Goal: Task Accomplishment & Management: Manage account settings

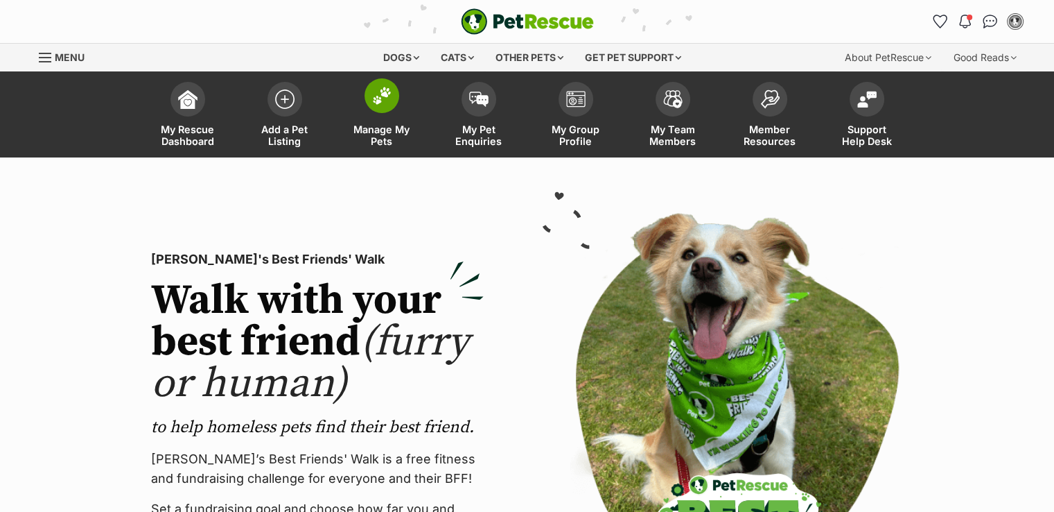
click at [383, 128] on span "Manage My Pets" at bounding box center [382, 135] width 62 height 24
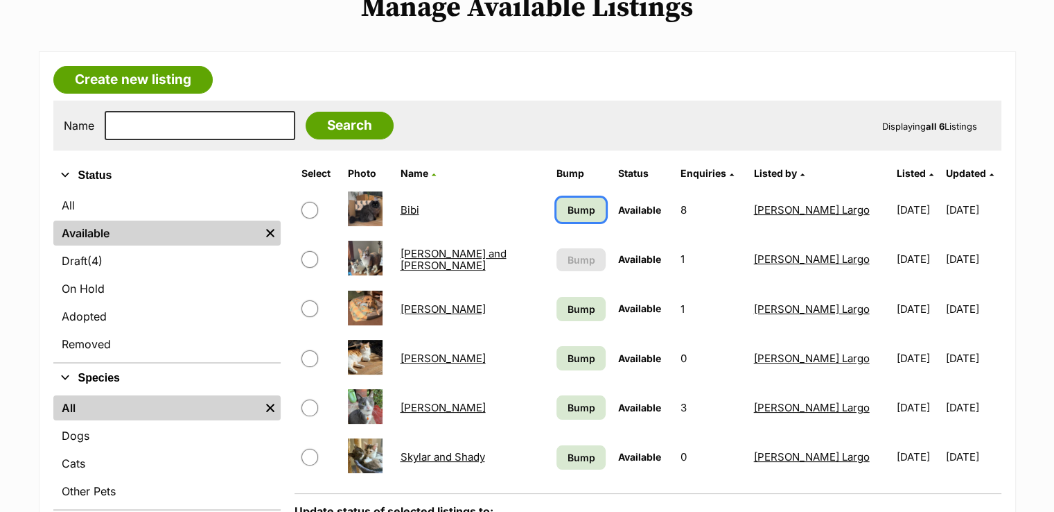
click at [591, 203] on link "Bump" at bounding box center [581, 210] width 49 height 24
click at [577, 311] on span "Bump" at bounding box center [582, 309] width 28 height 15
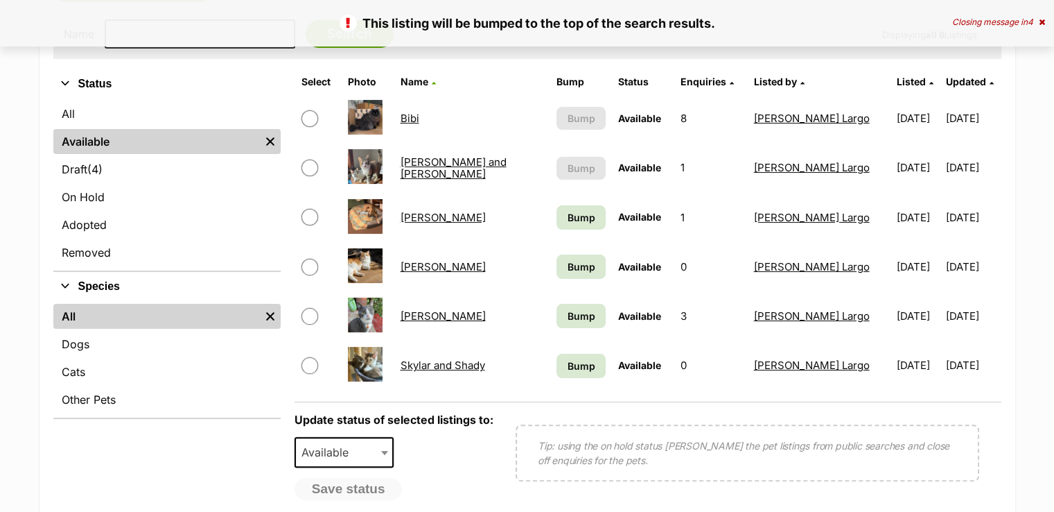
scroll to position [277, 0]
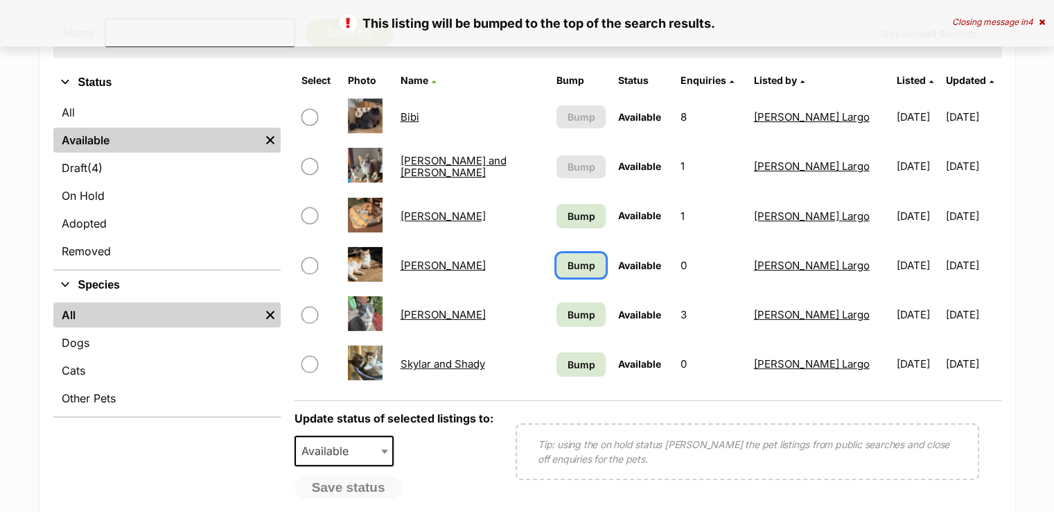
click at [571, 260] on span "Bump" at bounding box center [582, 265] width 28 height 15
click at [576, 311] on span "Bump" at bounding box center [582, 314] width 28 height 15
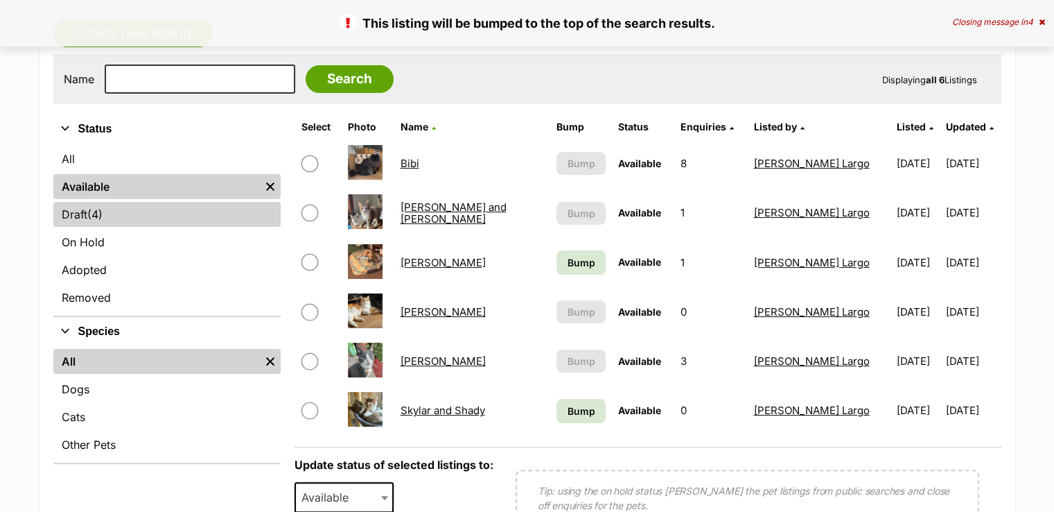
click at [80, 211] on link "Draft (4) Items" at bounding box center [166, 214] width 227 height 25
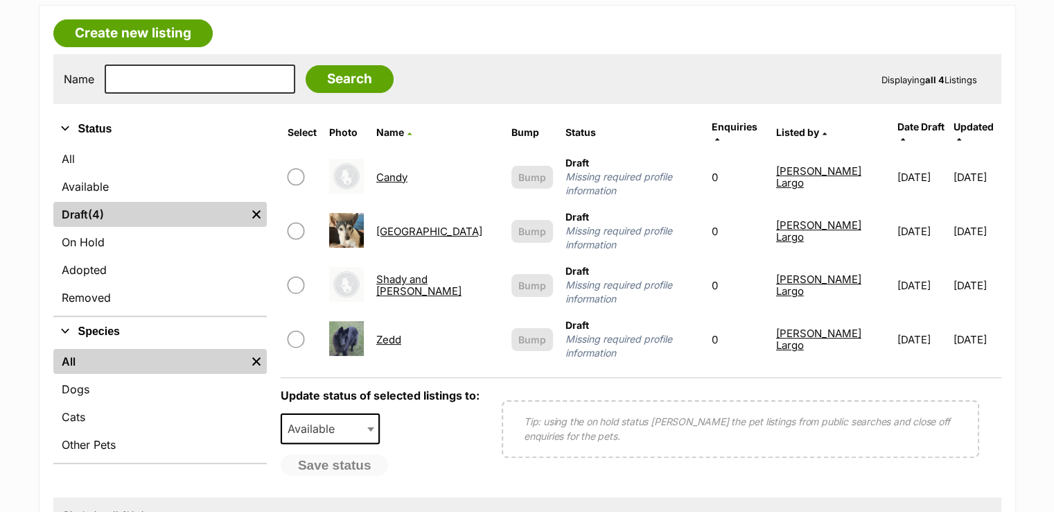
click at [401, 333] on link "Zedd" at bounding box center [388, 339] width 25 height 13
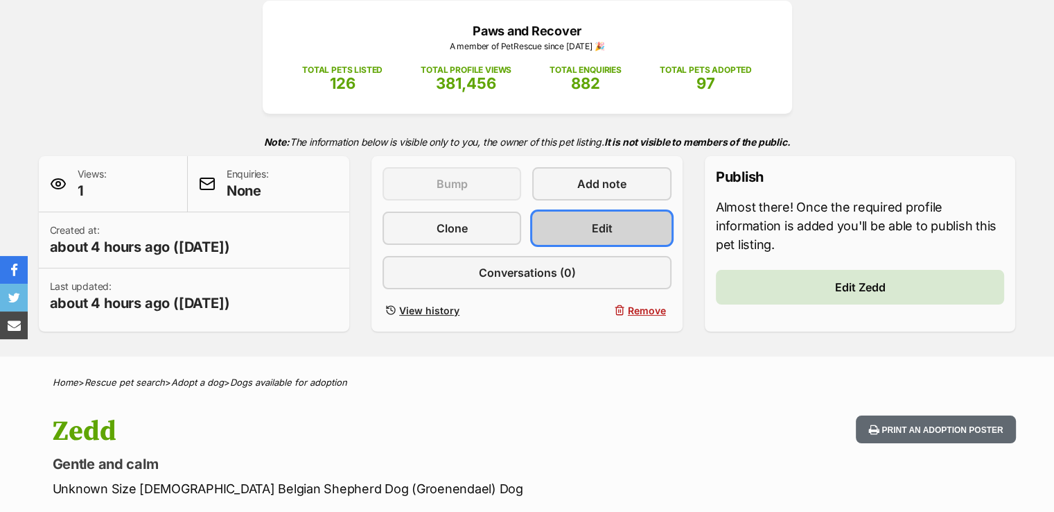
click at [582, 218] on link "Edit" at bounding box center [601, 227] width 139 height 33
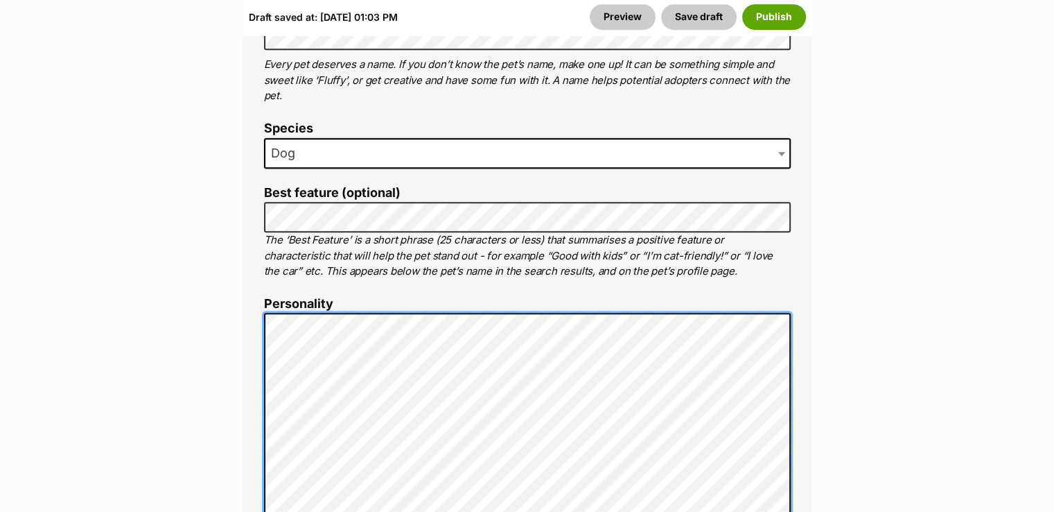
scroll to position [924, 0]
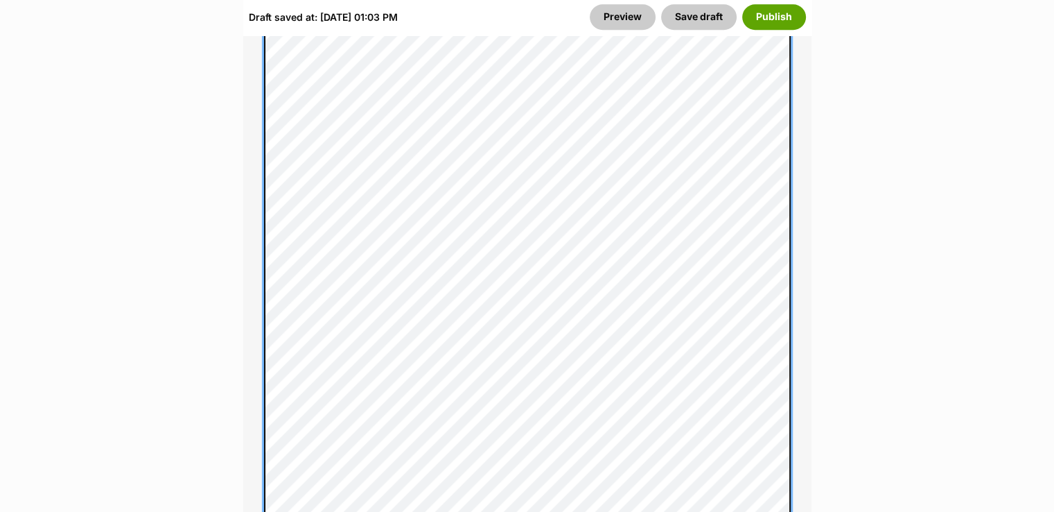
scroll to position [1340, 0]
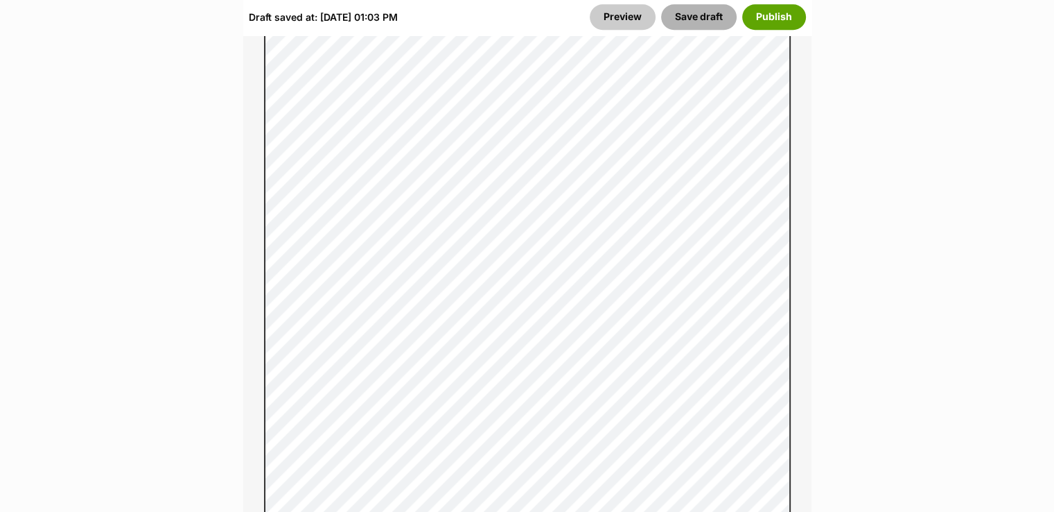
click at [679, 12] on button "Save draft" at bounding box center [699, 17] width 76 height 25
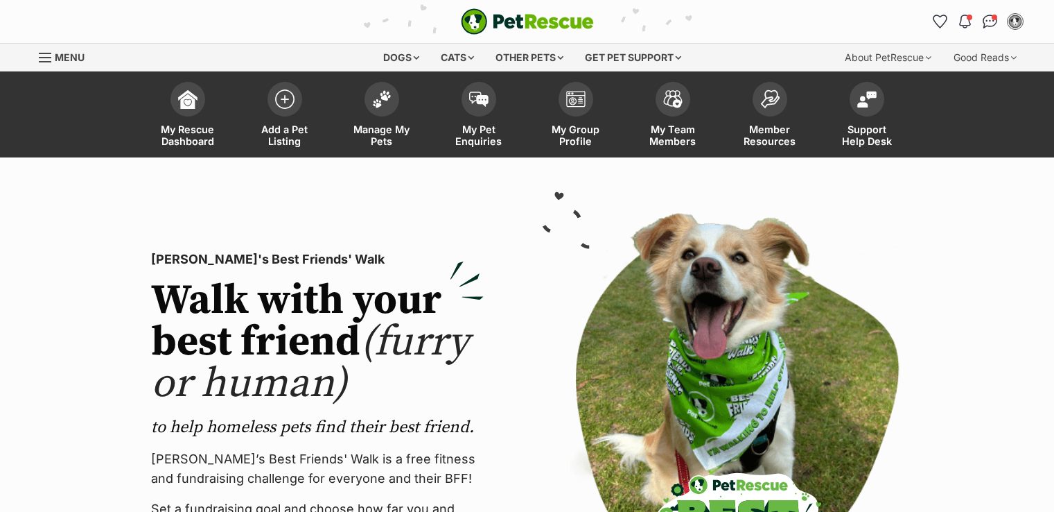
click at [380, 128] on span "Manage My Pets" at bounding box center [382, 135] width 62 height 24
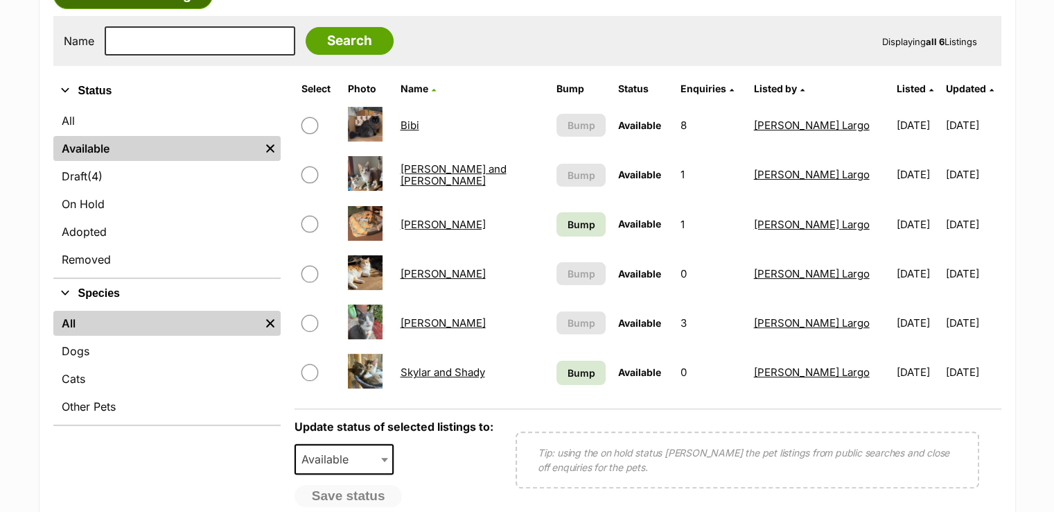
scroll to position [139, 0]
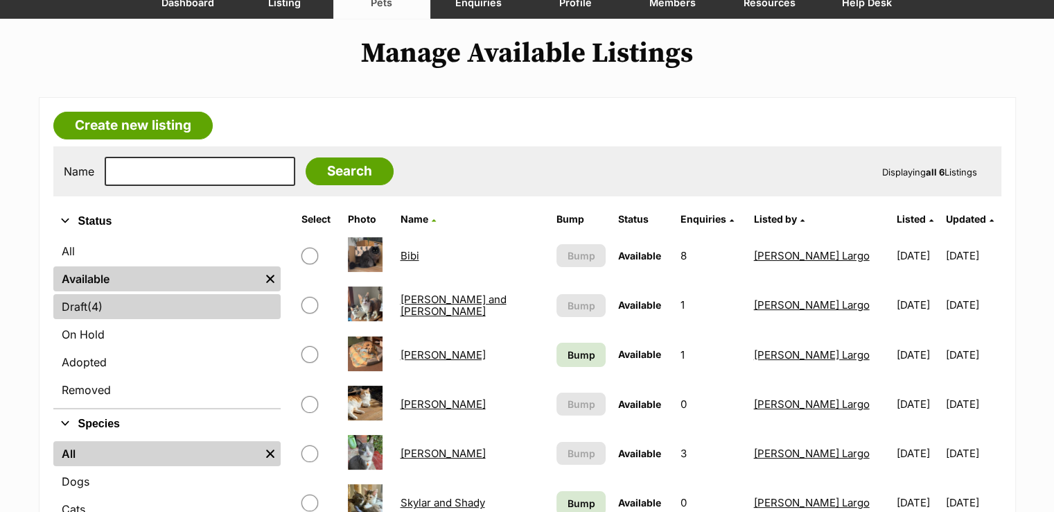
click at [86, 304] on link "Draft (4) Items" at bounding box center [166, 306] width 227 height 25
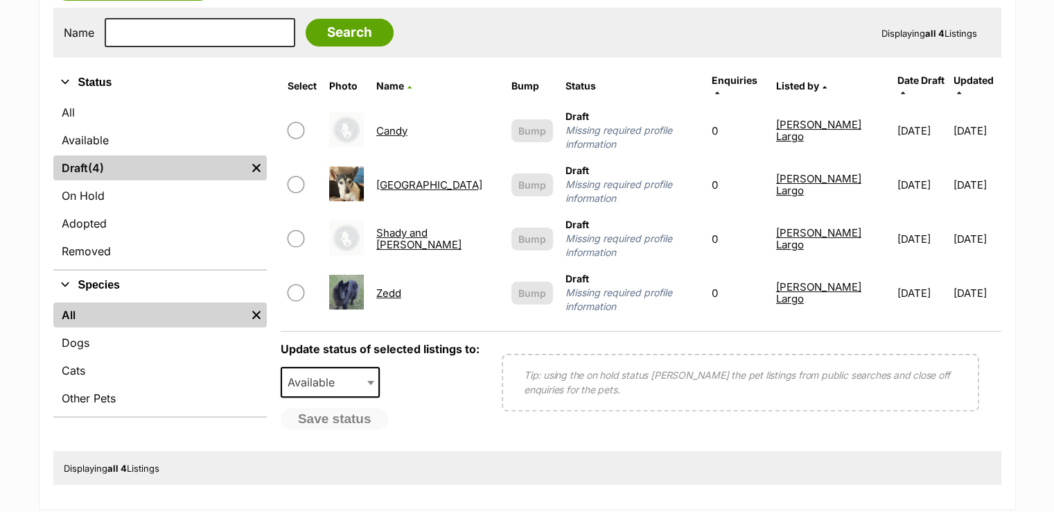
click at [401, 286] on link "Zedd" at bounding box center [388, 292] width 25 height 13
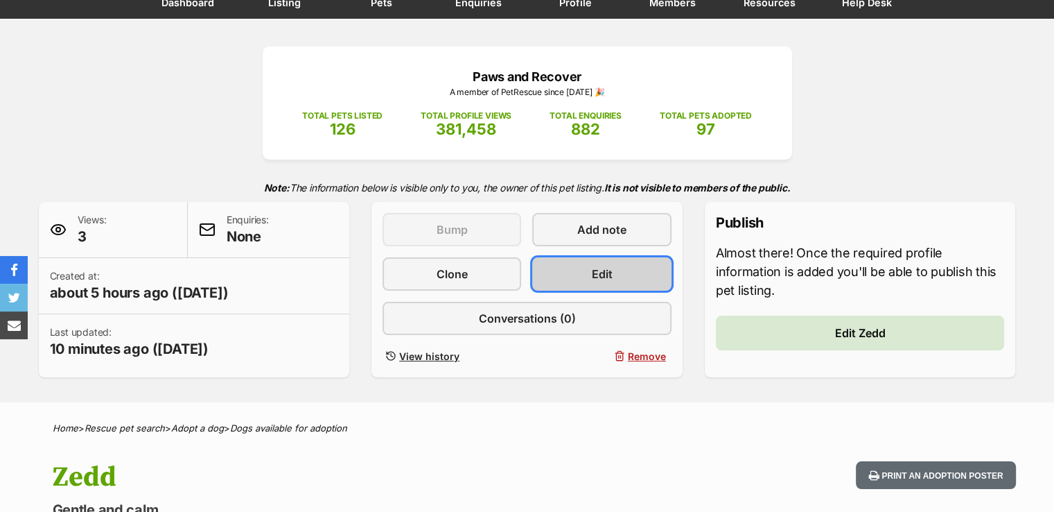
click at [586, 265] on link "Edit" at bounding box center [601, 273] width 139 height 33
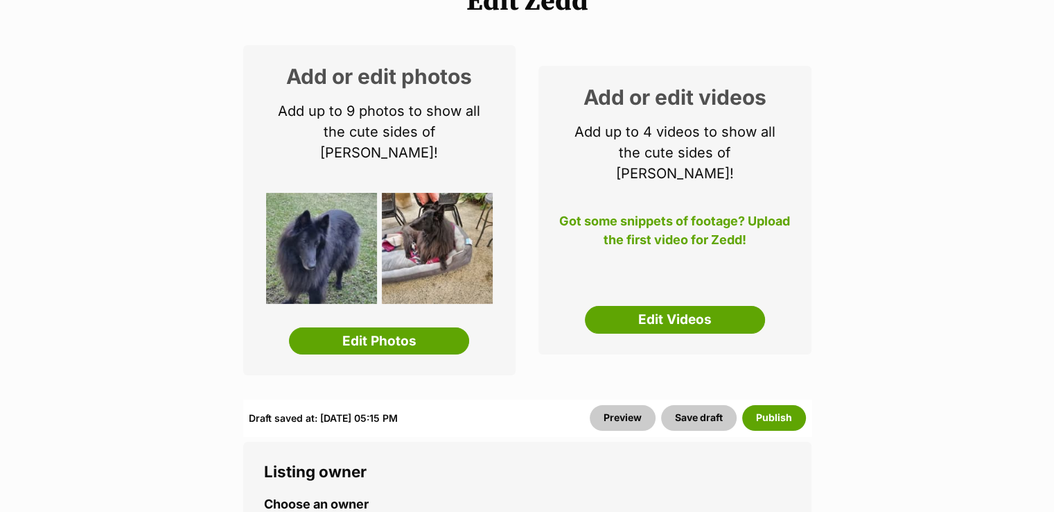
scroll to position [184, 0]
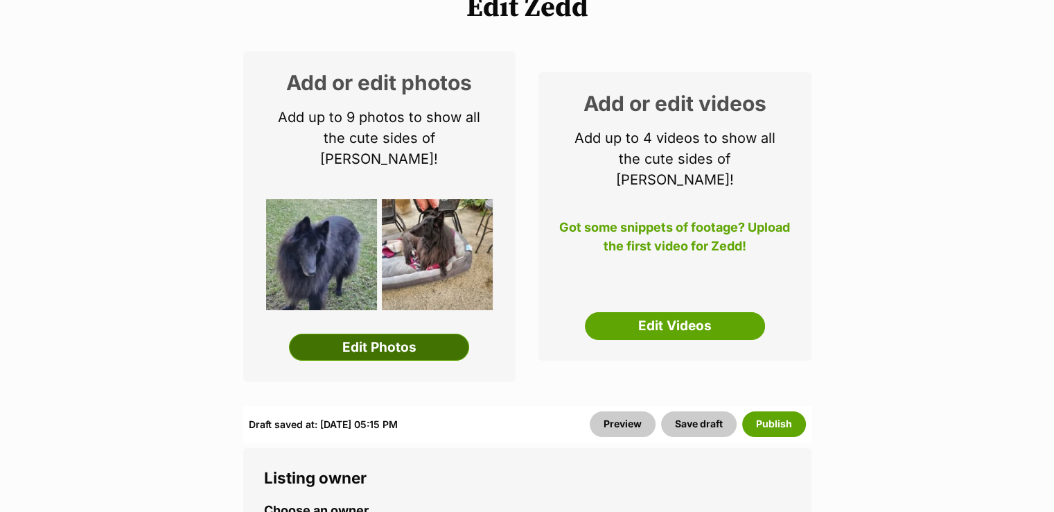
click at [401, 333] on link "Edit Photos" at bounding box center [379, 347] width 180 height 28
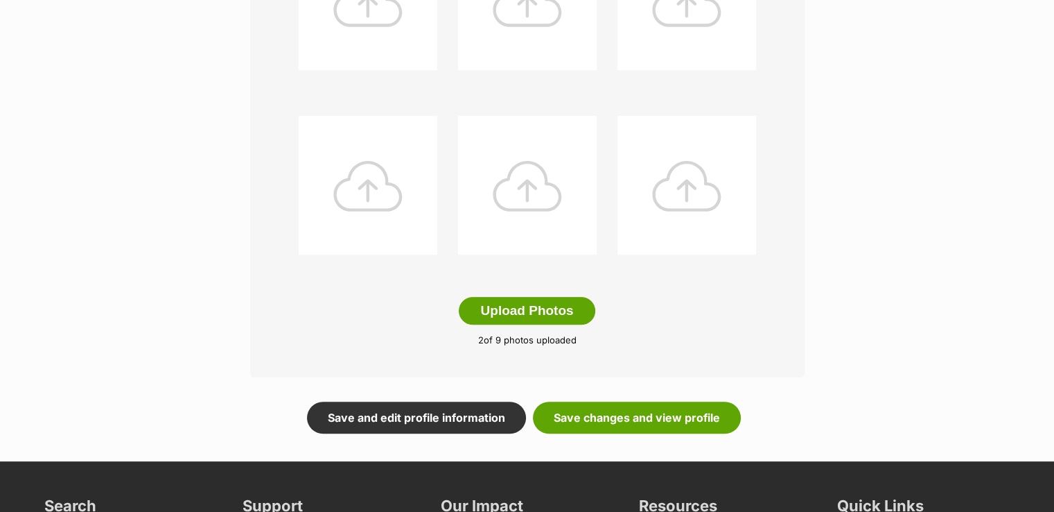
scroll to position [693, 0]
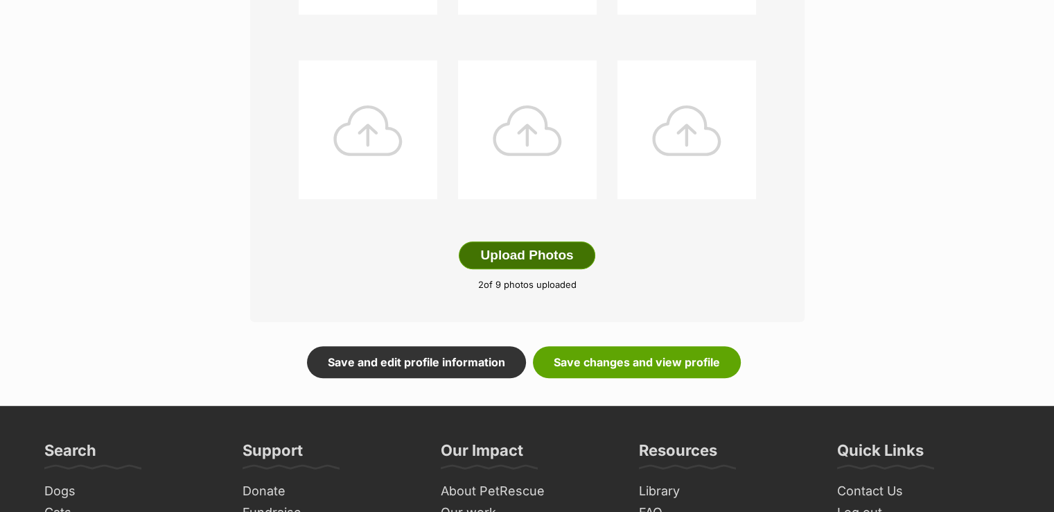
click at [510, 259] on button "Upload Photos" at bounding box center [527, 255] width 136 height 28
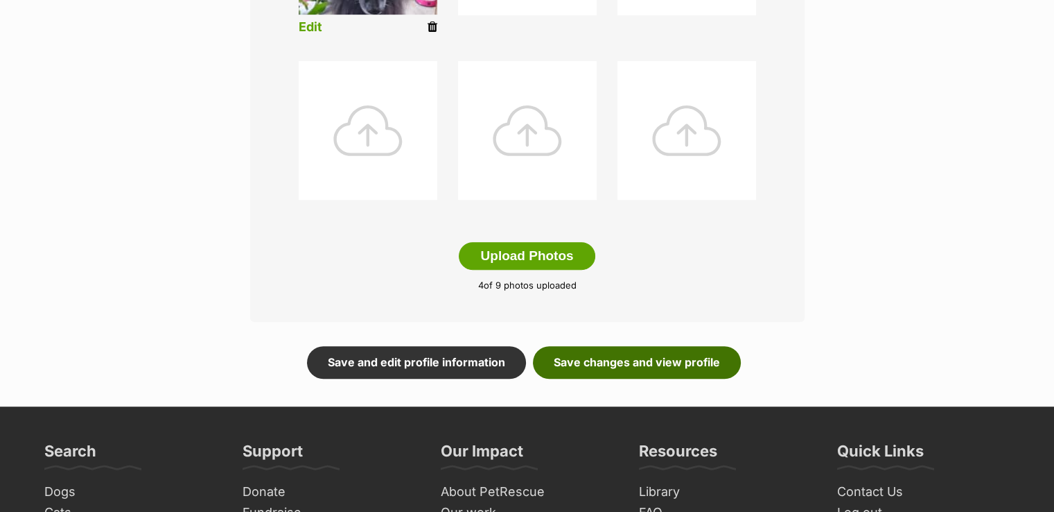
click at [609, 363] on link "Save changes and view profile" at bounding box center [637, 362] width 208 height 32
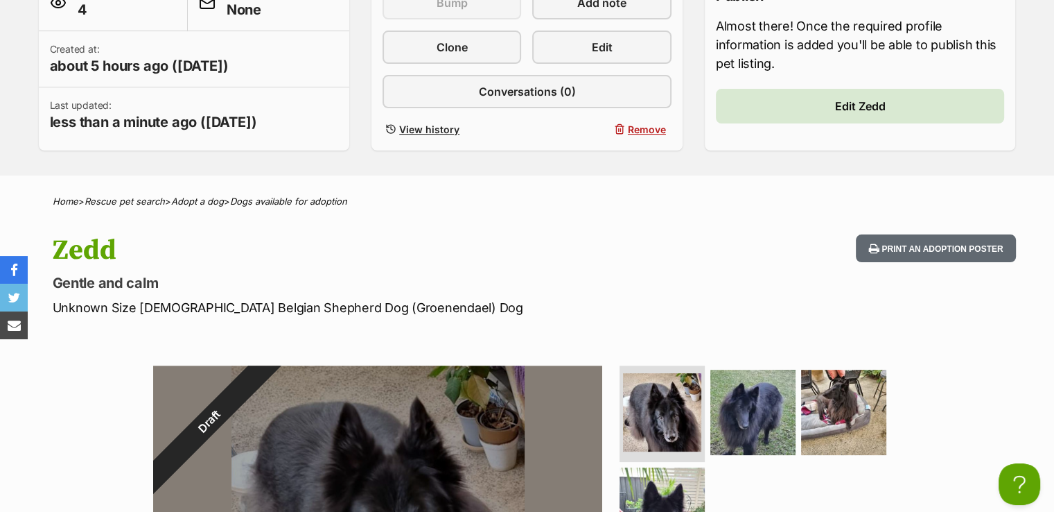
scroll to position [323, 0]
